Goal: Ask a question

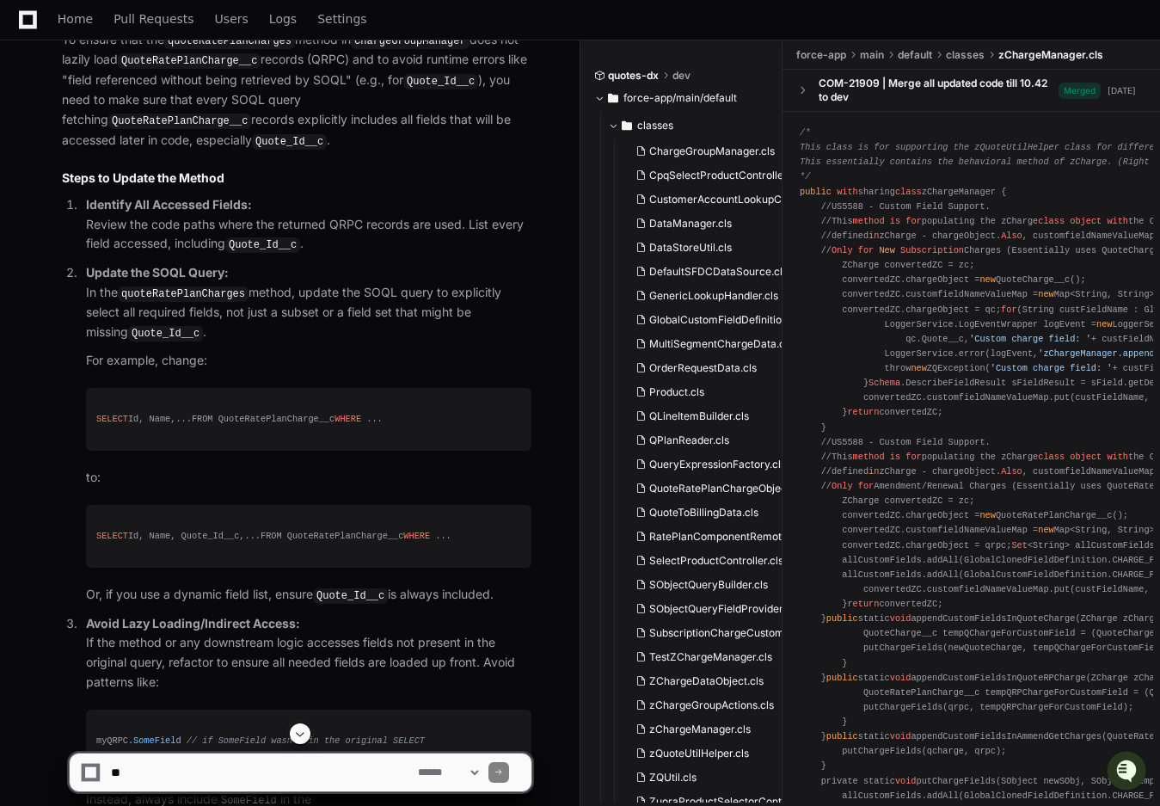
scroll to position [8032, 0]
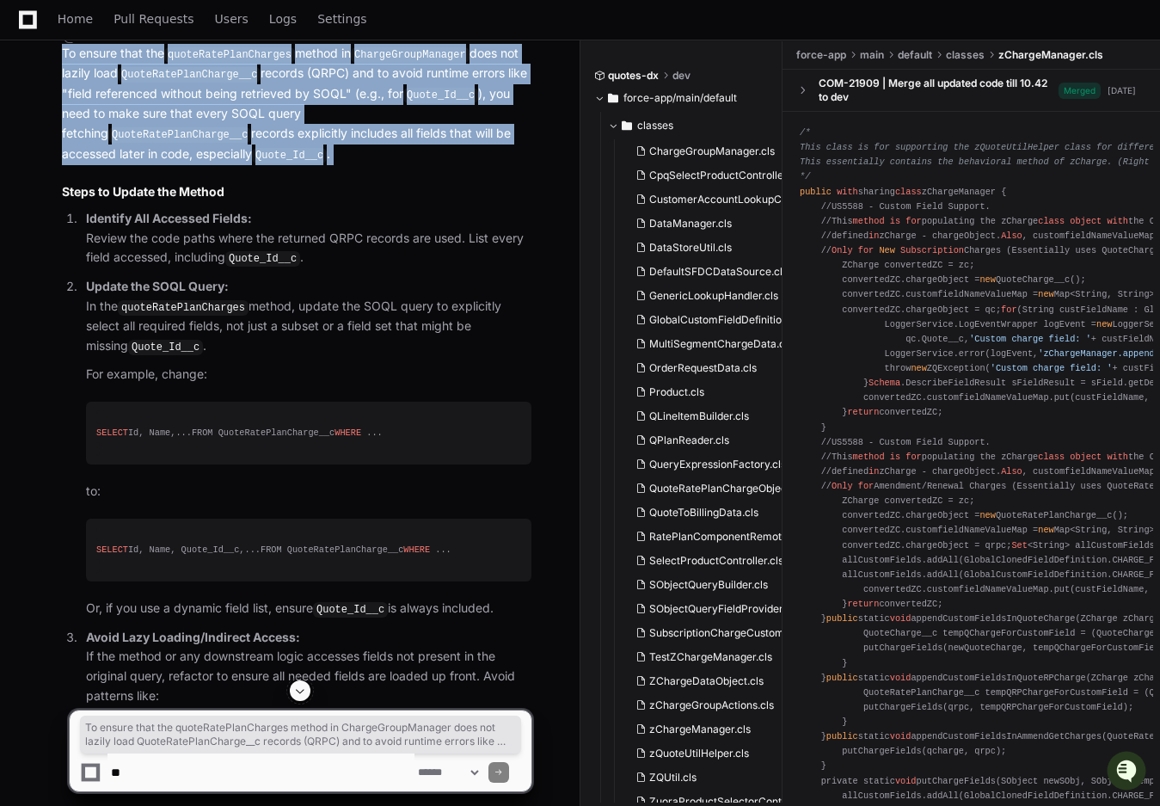
click at [338, 164] on p "To ensure that the quoteRatePlanCharges method in ChargeGroupManager does not l…" at bounding box center [297, 104] width 470 height 120
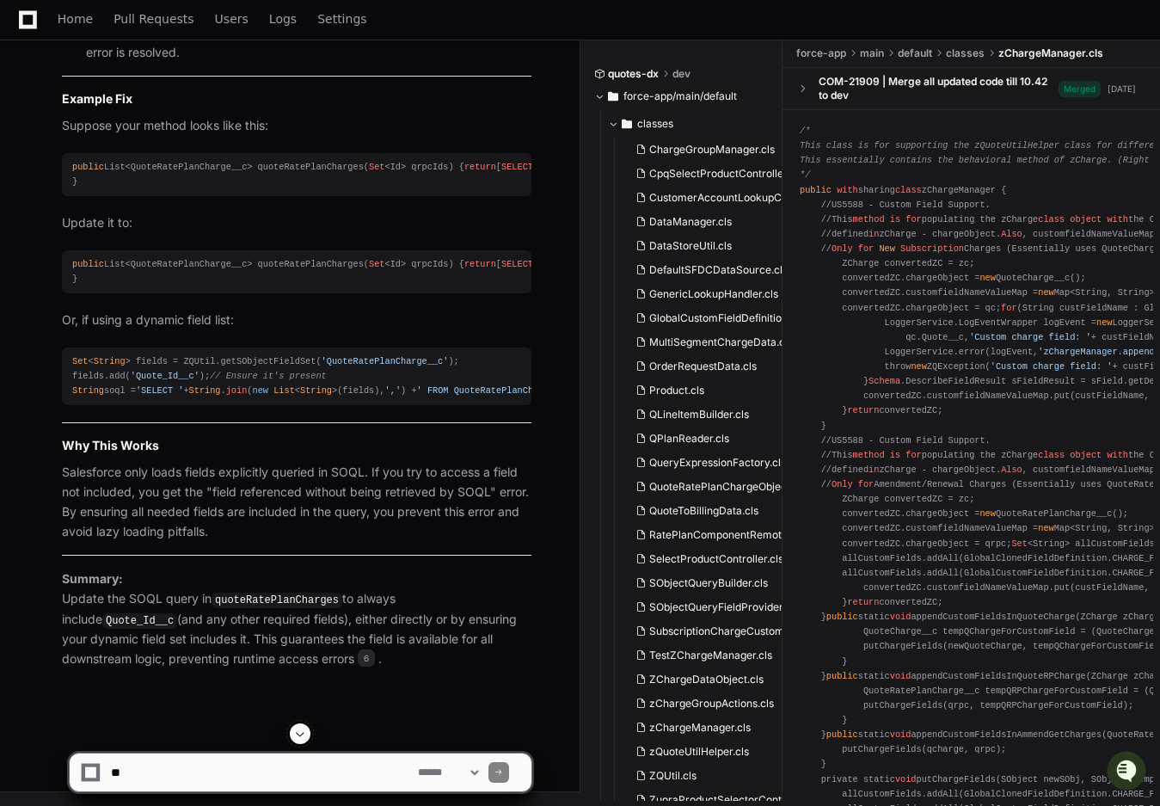
scroll to position [8963, 0]
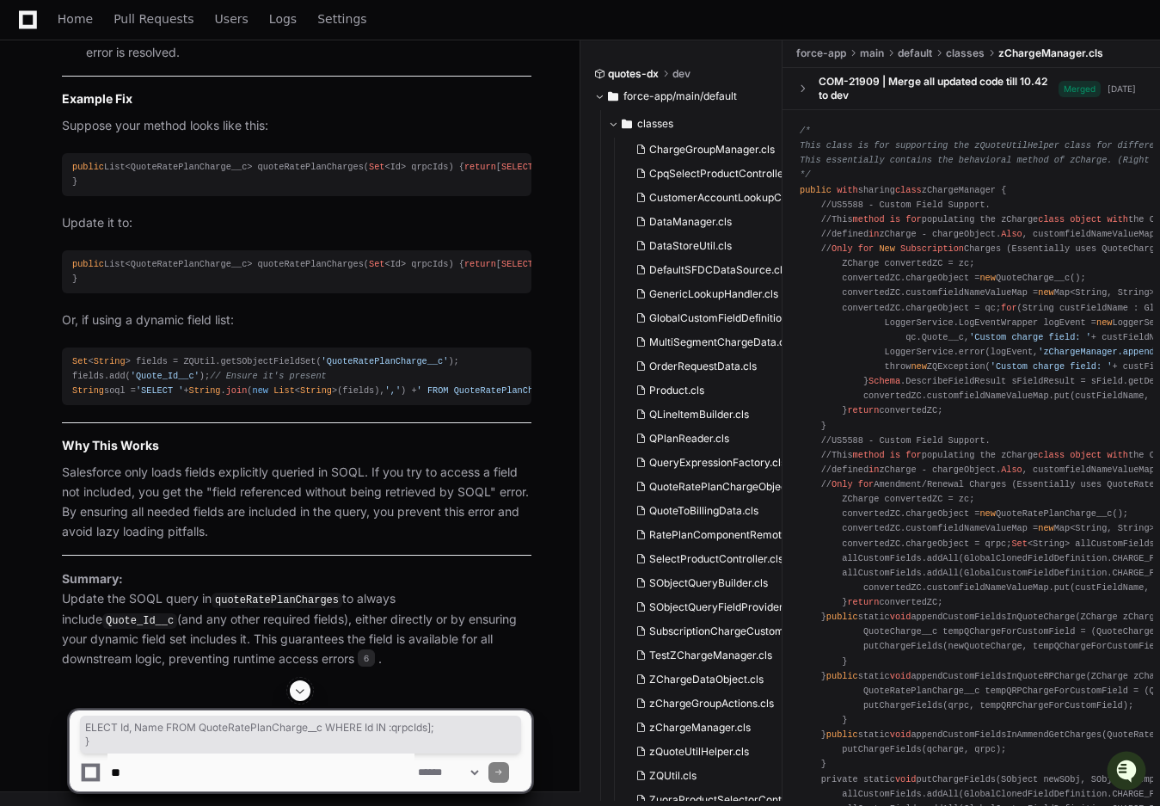
drag, startPoint x: 139, startPoint y: 250, endPoint x: 453, endPoint y: 257, distance: 314.0
click at [454, 189] on div "public List<QuoteRatePlanCharge__c> quoteRatePlanCharges( Set <Id> qrpcIds) { r…" at bounding box center [296, 174] width 449 height 29
click at [453, 189] on div "public List<QuoteRatePlanCharge__c> quoteRatePlanCharges( Set <Id> qrpcIds) { r…" at bounding box center [296, 174] width 449 height 29
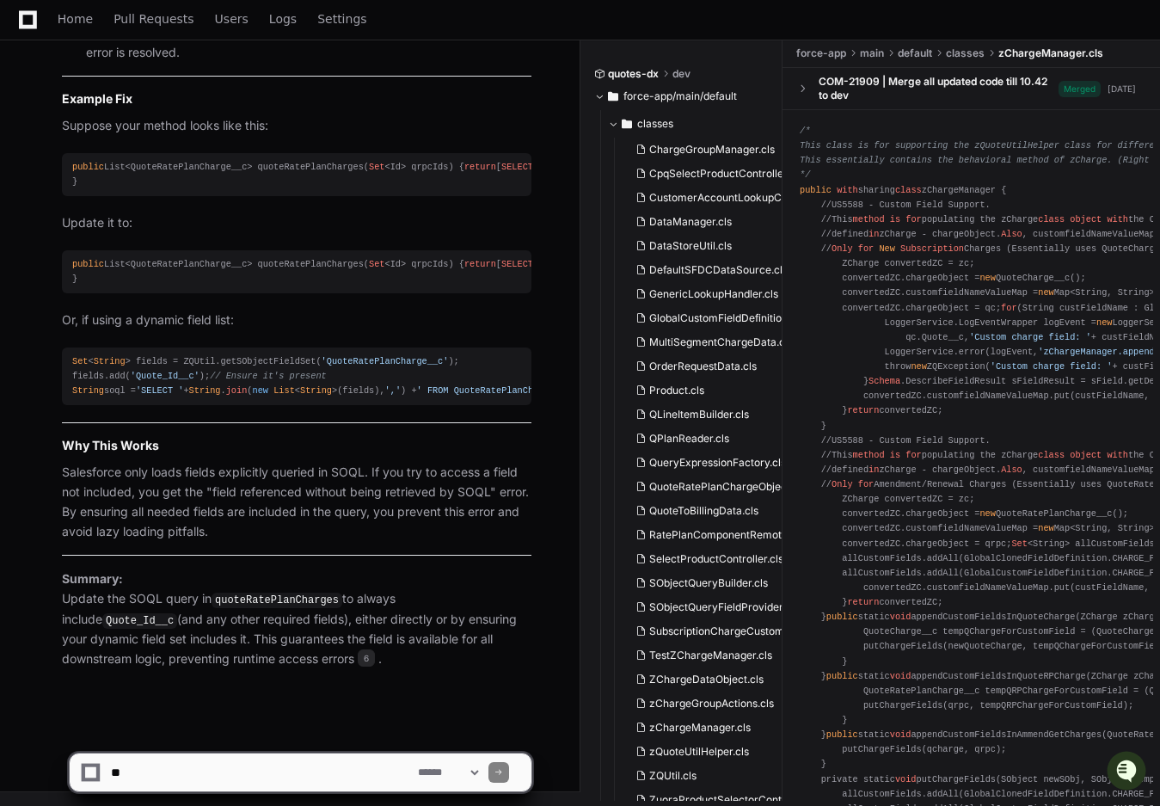
scroll to position [9070, 0]
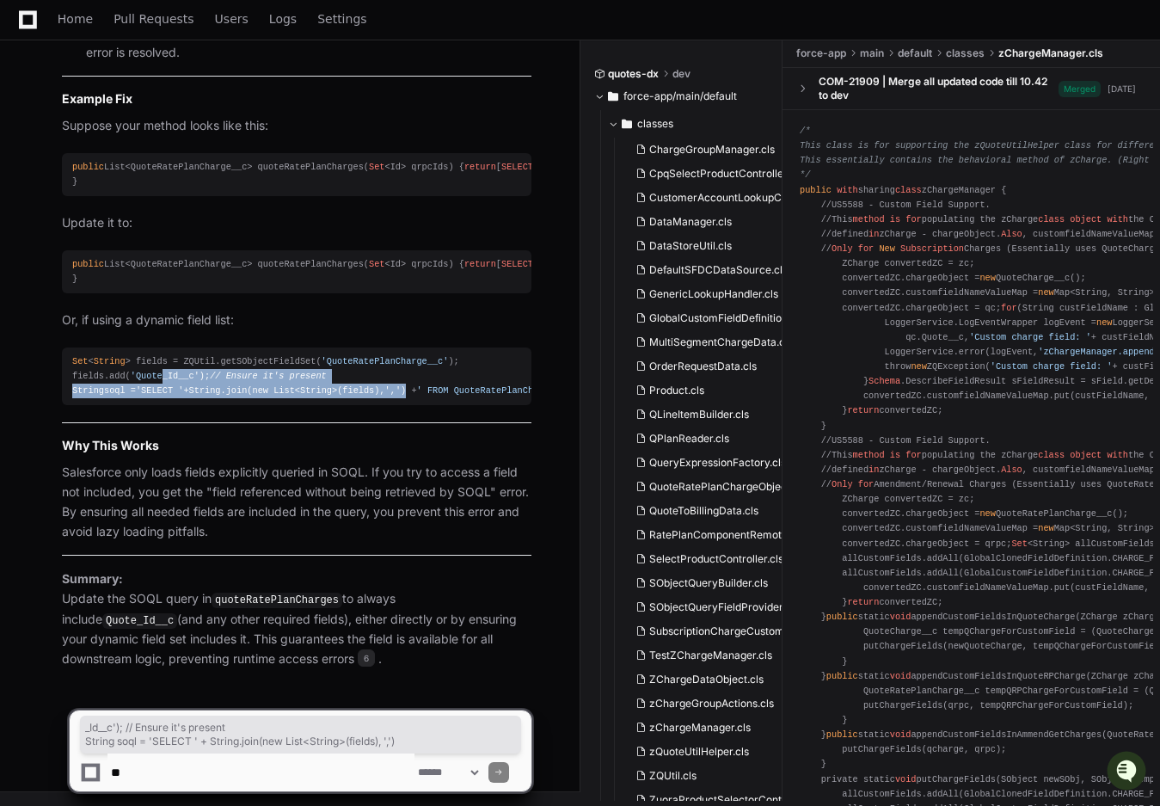
drag, startPoint x: 162, startPoint y: 368, endPoint x: 435, endPoint y: 377, distance: 273.7
click at [436, 377] on div "Set < String > fields = ZQUtil.getSObjectFieldSet( 'QuoteRatePlanCharge__c' ); …" at bounding box center [296, 376] width 449 height 44
click at [435, 377] on div "Set < String > fields = ZQUtil.getSObjectFieldSet( 'QuoteRatePlanCharge__c' ); …" at bounding box center [296, 376] width 449 height 44
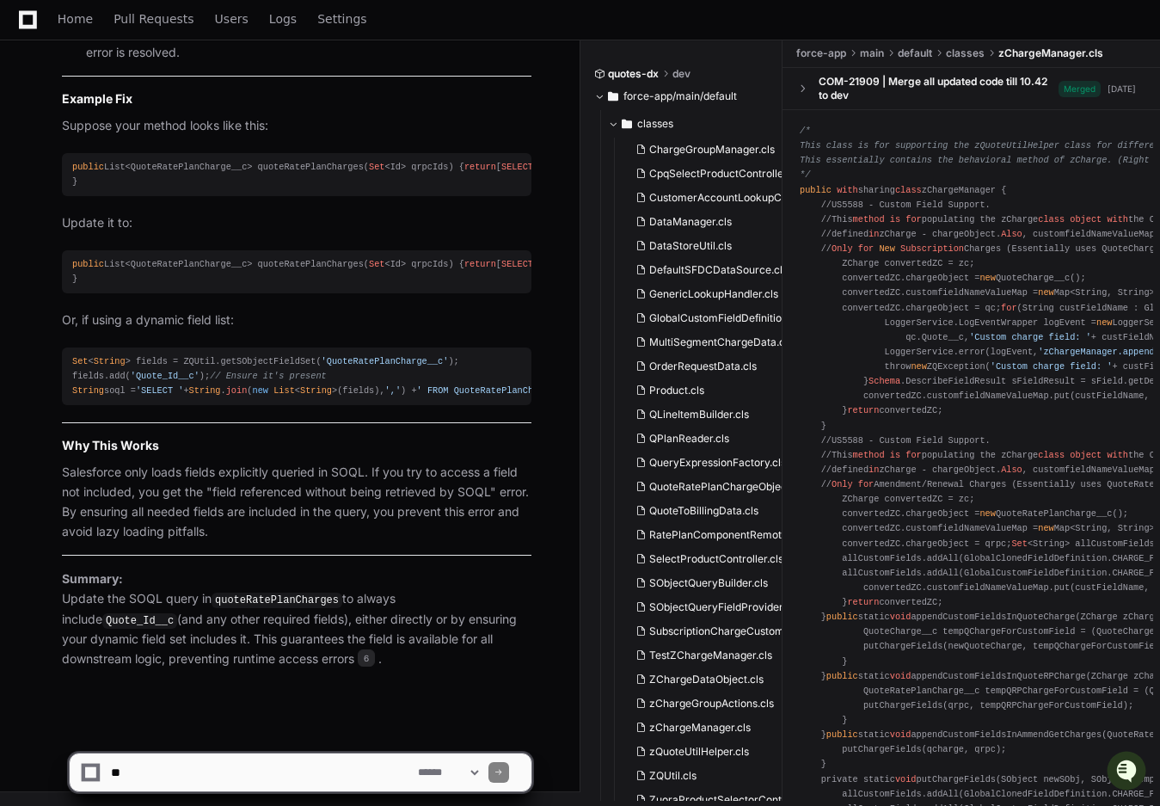
click at [186, 779] on textarea at bounding box center [261, 772] width 307 height 38
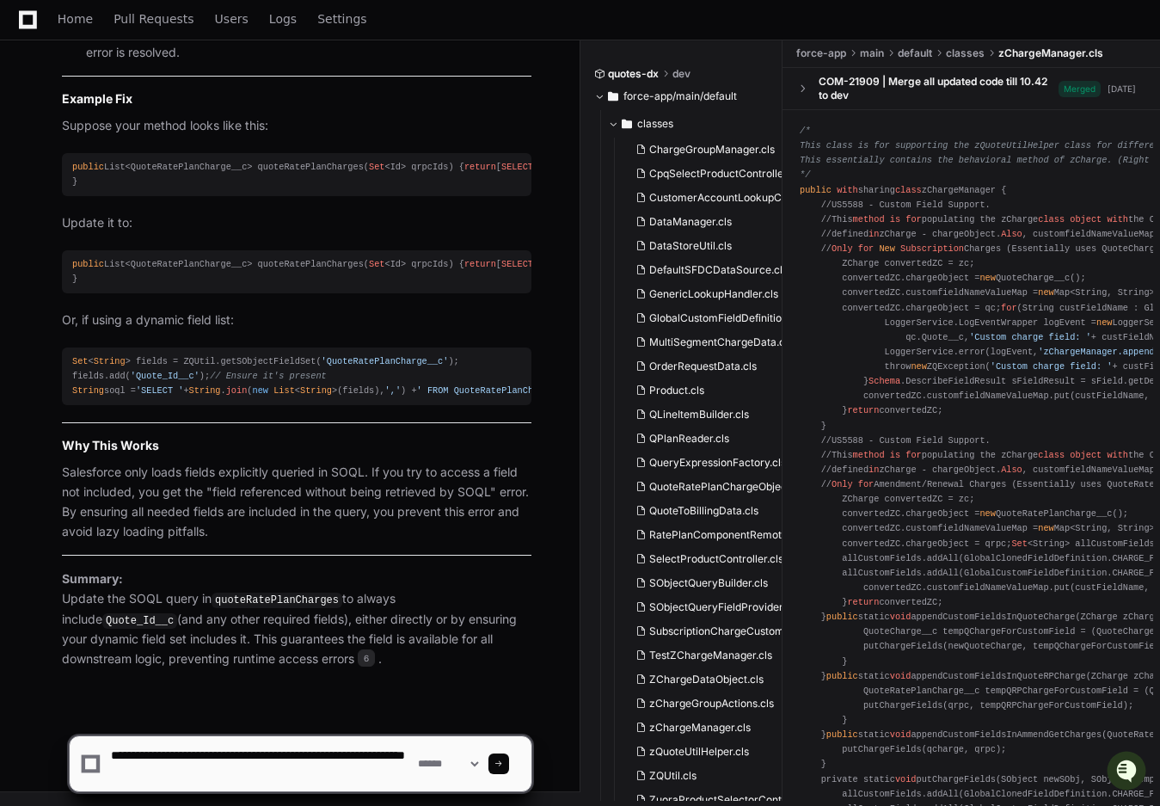
click at [357, 757] on textarea at bounding box center [261, 763] width 307 height 55
type textarea "**********"
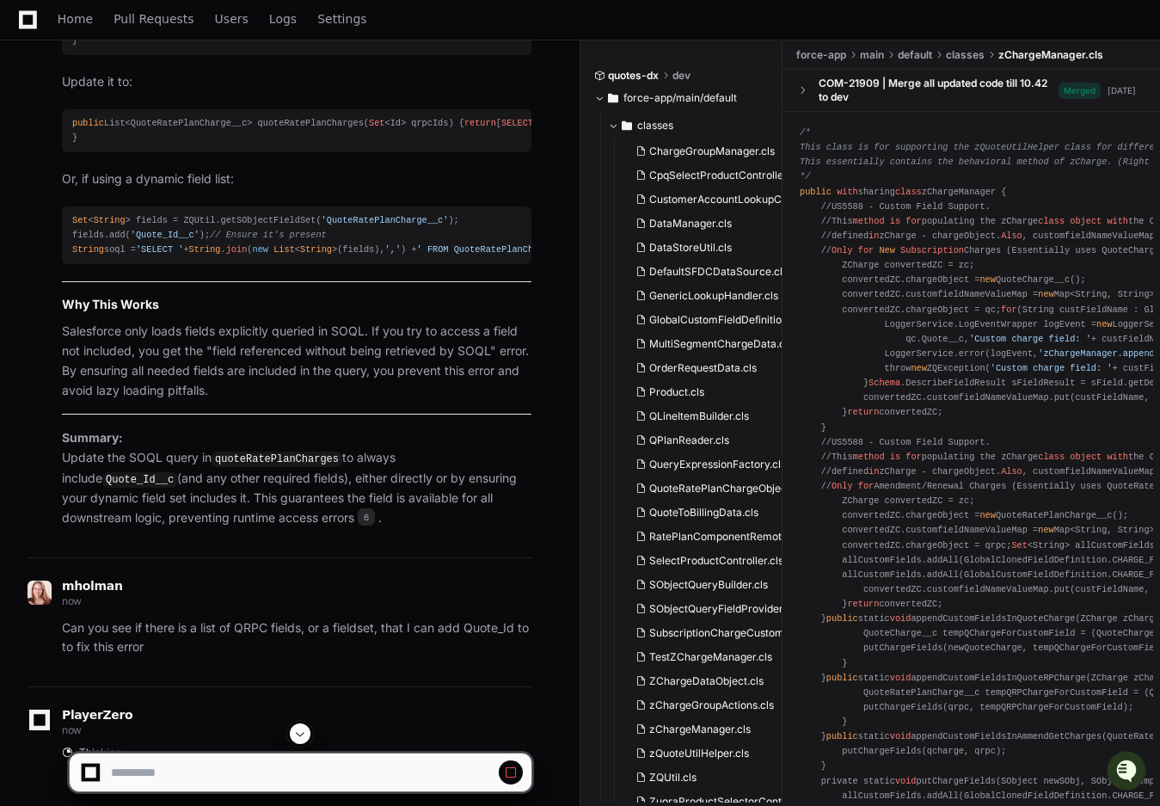
scroll to position [9301, 0]
